Goal: Transaction & Acquisition: Purchase product/service

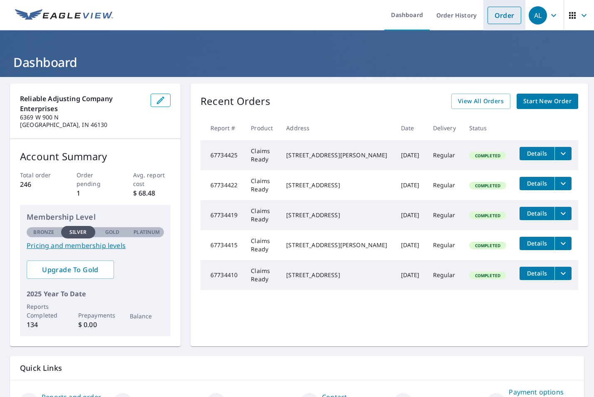
click at [495, 13] on link "Order" at bounding box center [505, 15] width 34 height 17
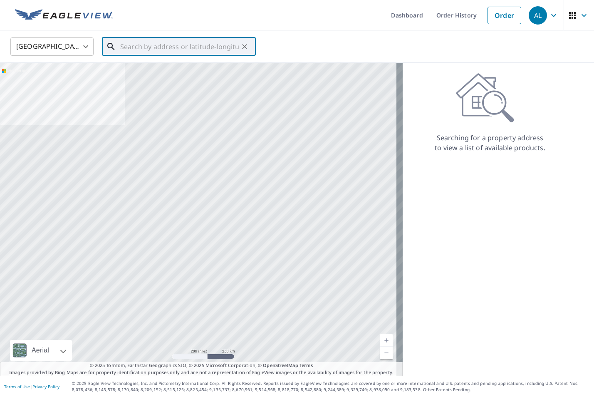
click at [149, 47] on input "text" at bounding box center [179, 46] width 119 height 23
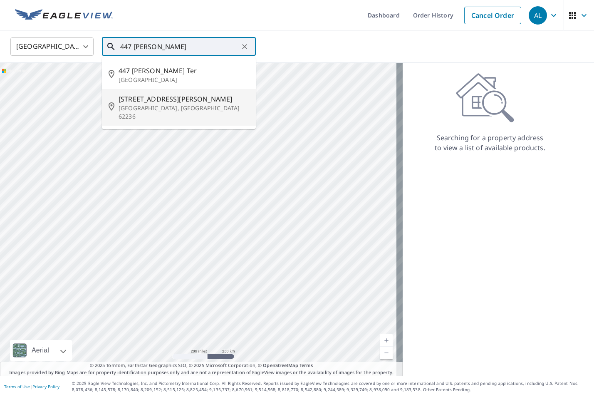
click at [155, 103] on span "[STREET_ADDRESS][PERSON_NAME]" at bounding box center [184, 99] width 131 height 10
type input "[STREET_ADDRESS][PERSON_NAME]"
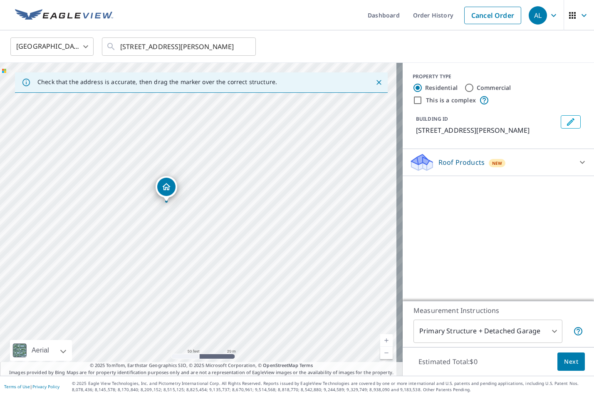
click at [452, 170] on div "Roof Products New" at bounding box center [491, 163] width 163 height 20
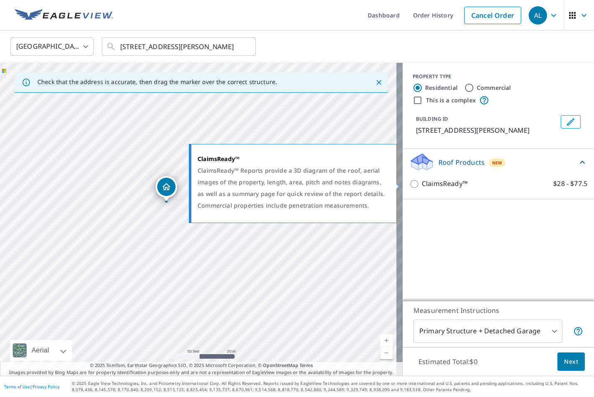
click at [438, 182] on p "ClaimsReady™" at bounding box center [445, 184] width 46 height 10
click at [422, 182] on input "ClaimsReady™ $28 - $77.5" at bounding box center [416, 184] width 12 height 10
checkbox input "true"
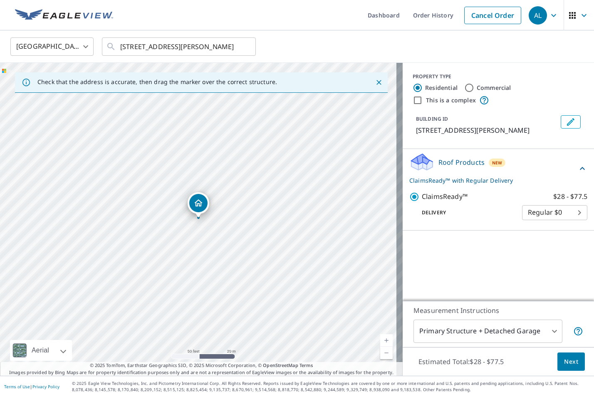
click at [459, 329] on body "AL AL Dashboard Order History Cancel Order AL United States [GEOGRAPHIC_DATA] ​…" at bounding box center [297, 198] width 594 height 397
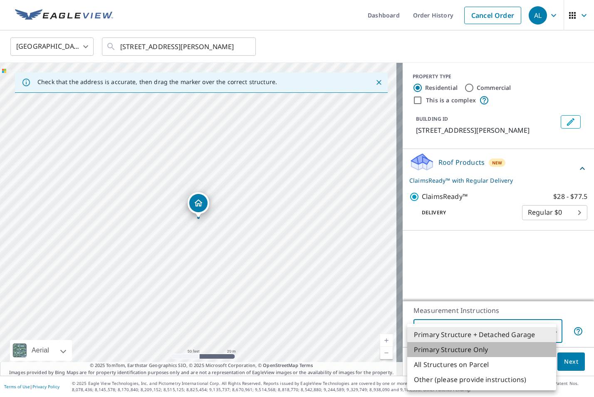
click at [459, 343] on li "Primary Structure Only" at bounding box center [482, 349] width 149 height 15
type input "2"
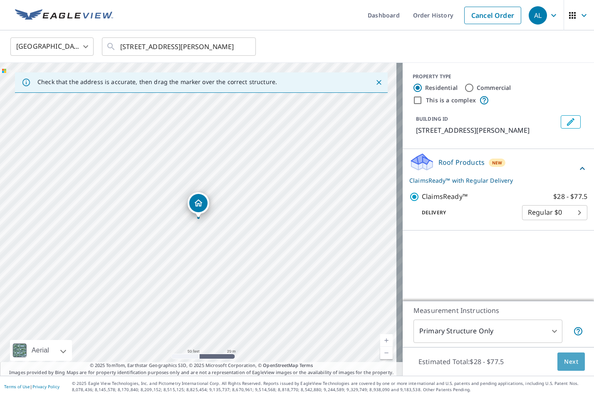
click at [573, 369] on button "Next" at bounding box center [571, 362] width 27 height 19
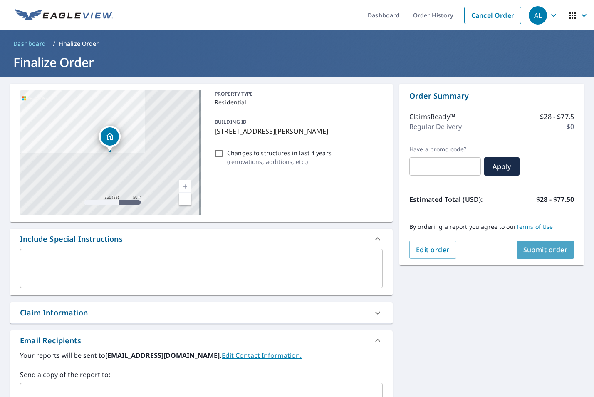
click at [547, 254] on span "Submit order" at bounding box center [546, 249] width 45 height 9
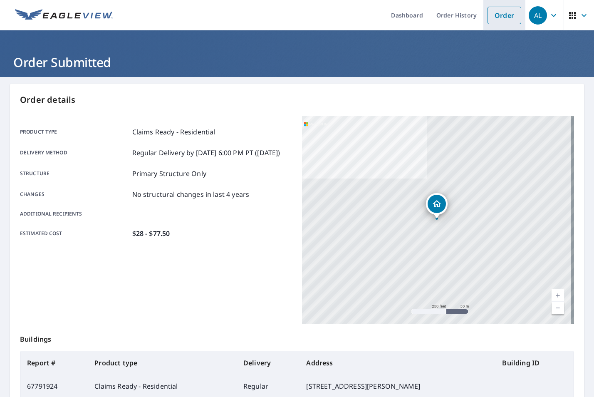
click at [497, 22] on link "Order" at bounding box center [505, 15] width 34 height 17
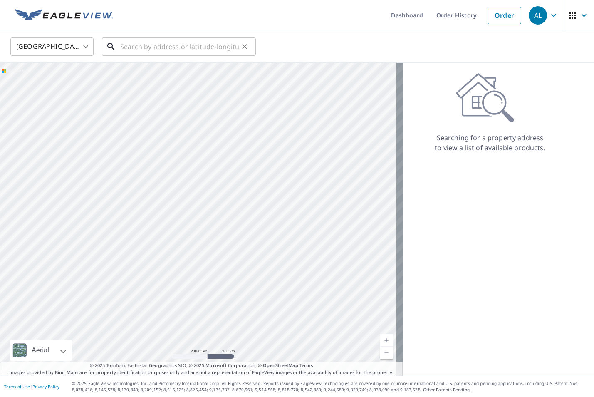
click at [202, 42] on input "text" at bounding box center [179, 46] width 119 height 23
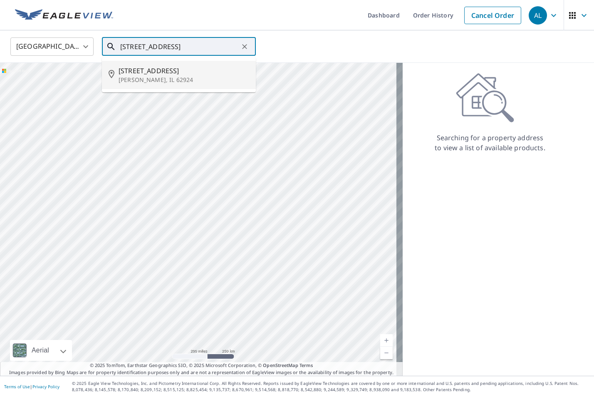
click at [188, 82] on p "[PERSON_NAME], IL 62924" at bounding box center [184, 80] width 131 height 8
type input "[STREET_ADDRESS][PERSON_NAME]"
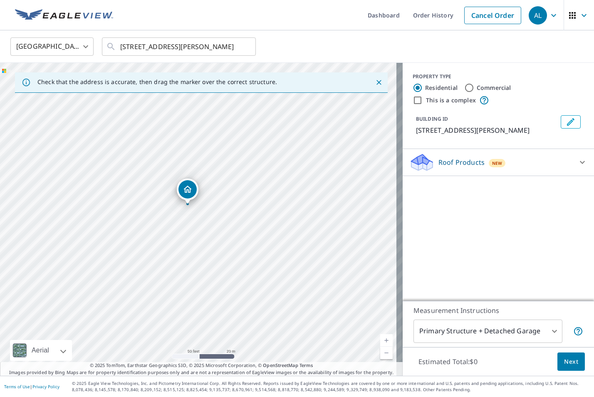
click at [458, 153] on div "Roof Products New" at bounding box center [491, 163] width 163 height 20
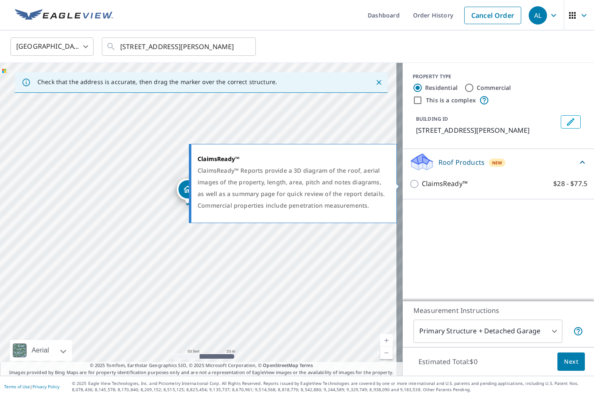
click at [454, 186] on p "ClaimsReady™" at bounding box center [445, 184] width 46 height 10
click at [422, 186] on input "ClaimsReady™ $28 - $77.5" at bounding box center [416, 184] width 12 height 10
checkbox input "true"
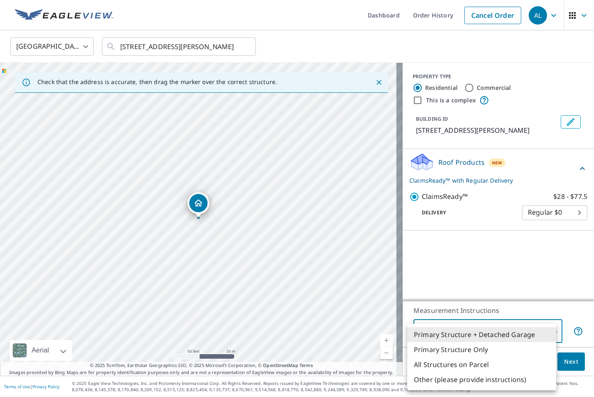
click at [467, 326] on body "AL AL Dashboard Order History Cancel Order AL United States [GEOGRAPHIC_DATA] ​…" at bounding box center [297, 198] width 594 height 397
click at [467, 346] on li "Primary Structure Only" at bounding box center [482, 349] width 149 height 15
type input "2"
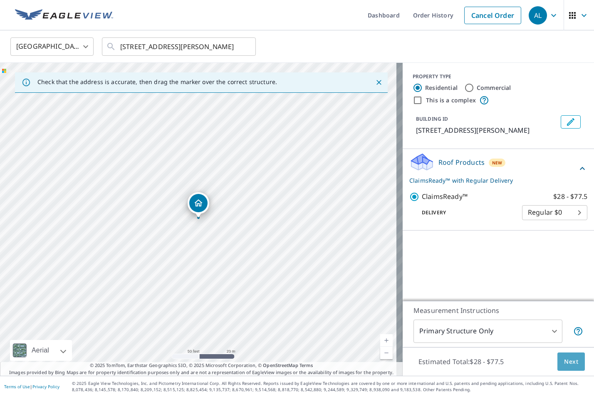
click at [565, 364] on span "Next" at bounding box center [571, 362] width 14 height 10
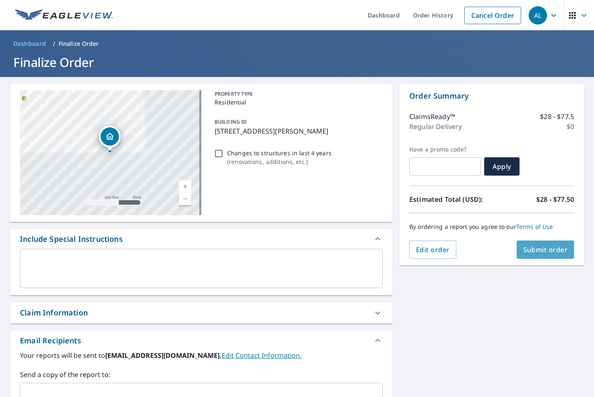
click at [531, 256] on button "Submit order" at bounding box center [546, 250] width 58 height 18
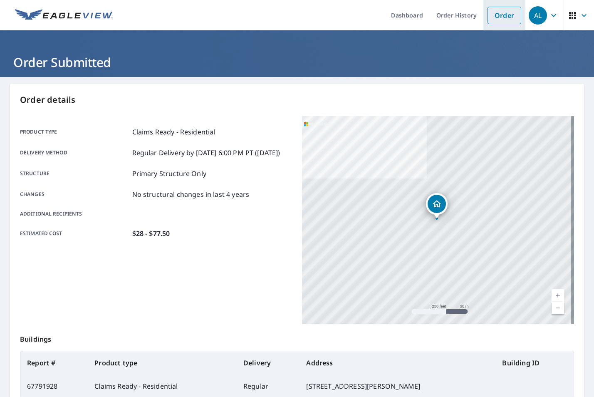
click at [501, 20] on link "Order" at bounding box center [505, 15] width 34 height 17
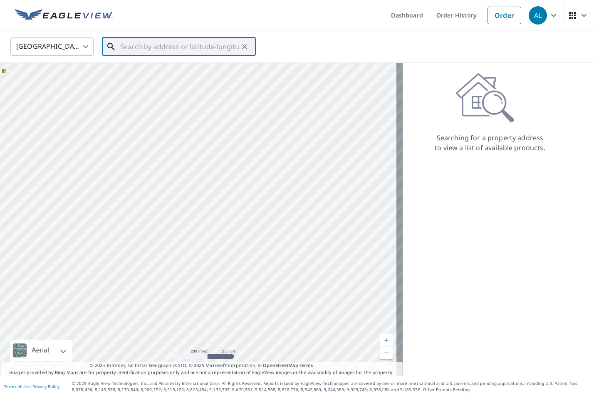
click at [192, 49] on input "text" at bounding box center [179, 46] width 119 height 23
click at [178, 72] on span "[STREET_ADDRESS]" at bounding box center [184, 71] width 131 height 10
type input "[STREET_ADDRESS]"
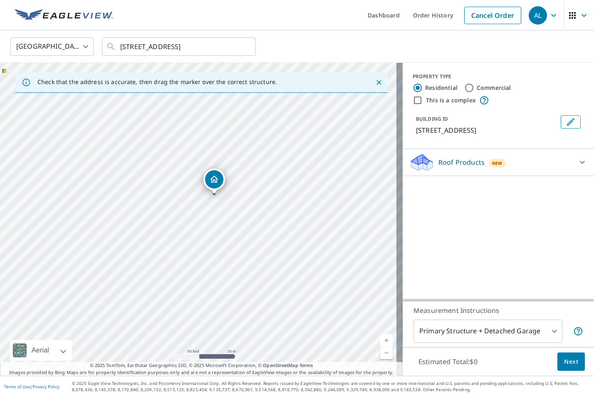
drag, startPoint x: 237, startPoint y: 209, endPoint x: 234, endPoint y: 223, distance: 14.9
click at [234, 223] on div "[STREET_ADDRESS]" at bounding box center [201, 219] width 403 height 313
click at [458, 171] on div "Roof Products New" at bounding box center [491, 163] width 163 height 20
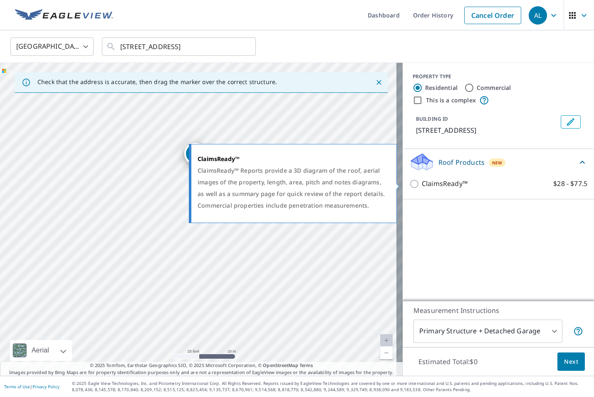
click at [452, 184] on p "ClaimsReady™" at bounding box center [445, 184] width 46 height 10
click at [422, 184] on input "ClaimsReady™ $28 - $77.5" at bounding box center [416, 184] width 12 height 10
checkbox input "true"
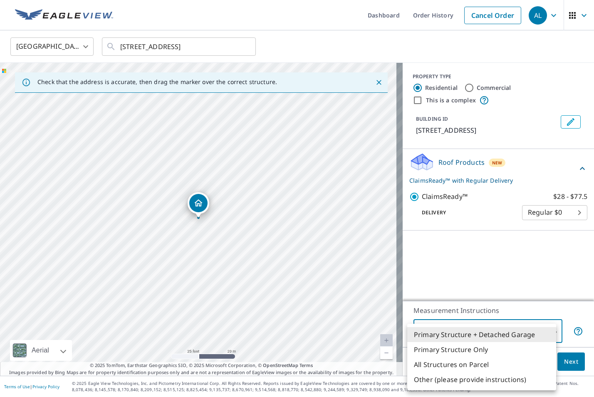
click at [487, 336] on body "AL AL Dashboard Order History Cancel Order AL United States US ​ [STREET_ADDRES…" at bounding box center [297, 198] width 594 height 397
click at [484, 345] on li "Primary Structure Only" at bounding box center [482, 349] width 149 height 15
type input "2"
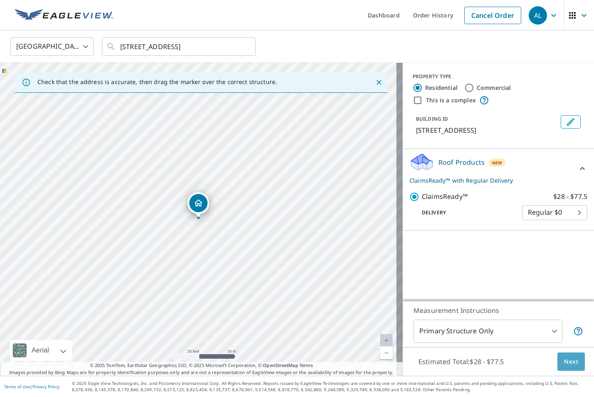
click at [564, 366] on span "Next" at bounding box center [571, 362] width 14 height 10
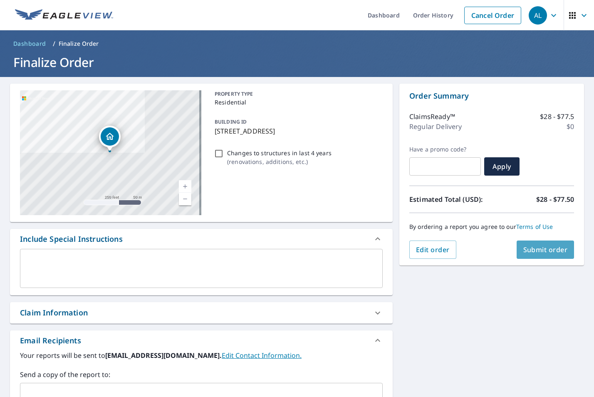
click at [537, 247] on span "Submit order" at bounding box center [546, 249] width 45 height 9
